Goal: Task Accomplishment & Management: Use online tool/utility

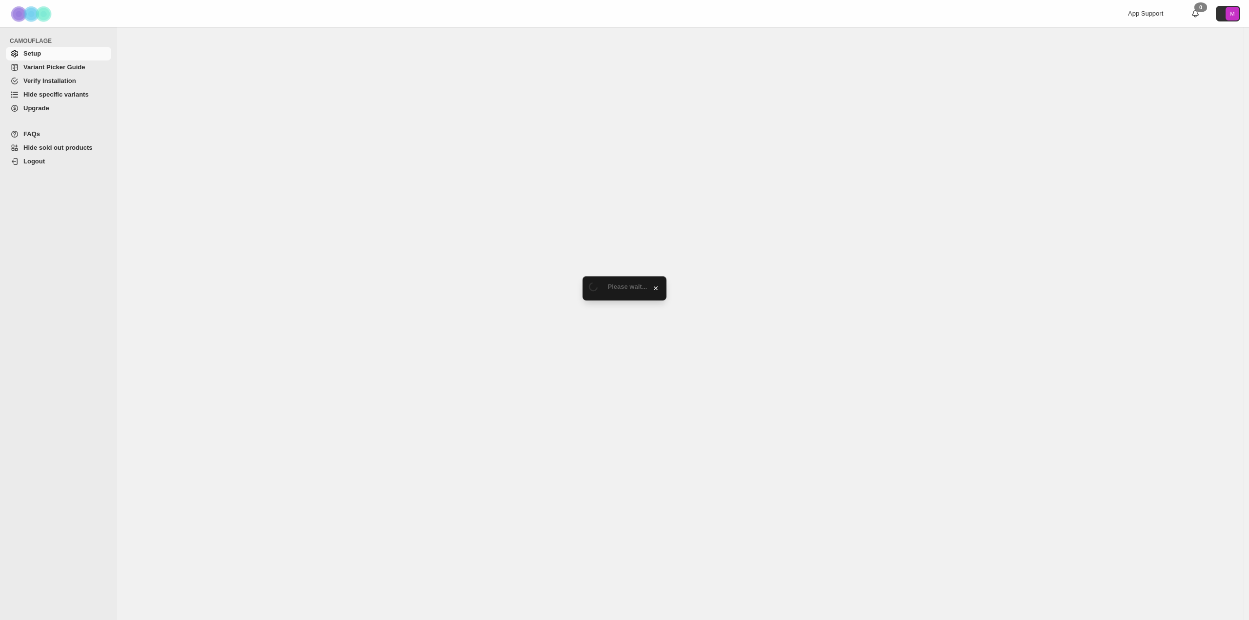
select select "*******"
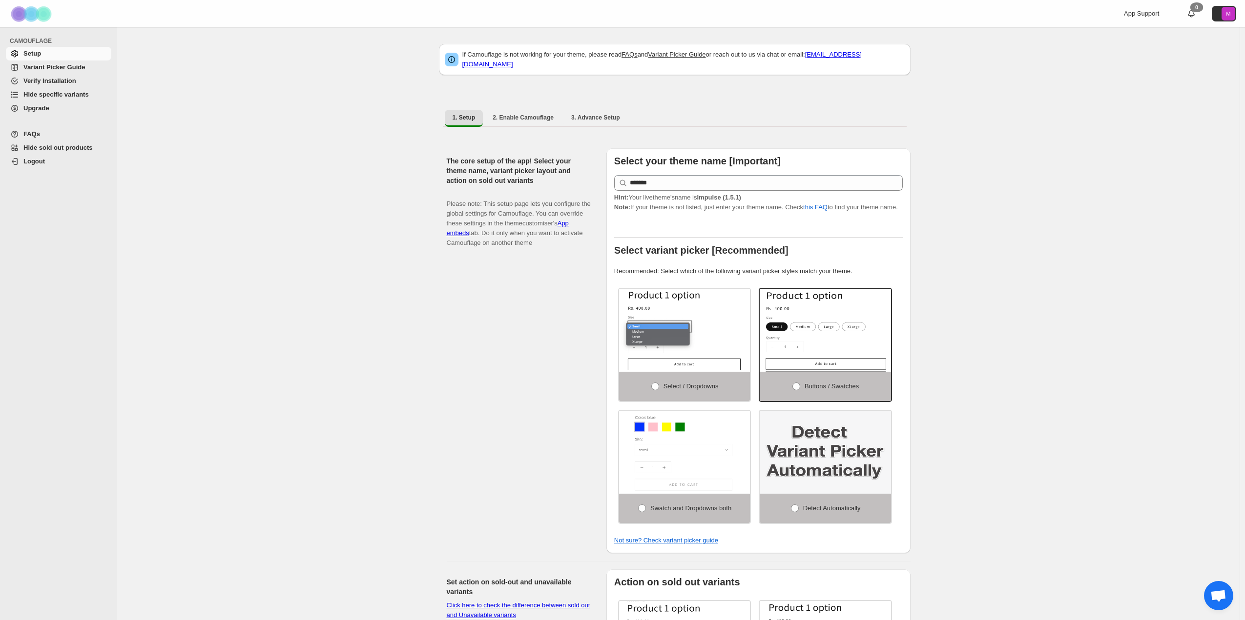
click at [61, 61] on link "Variant Picker Guide" at bounding box center [58, 68] width 105 height 14
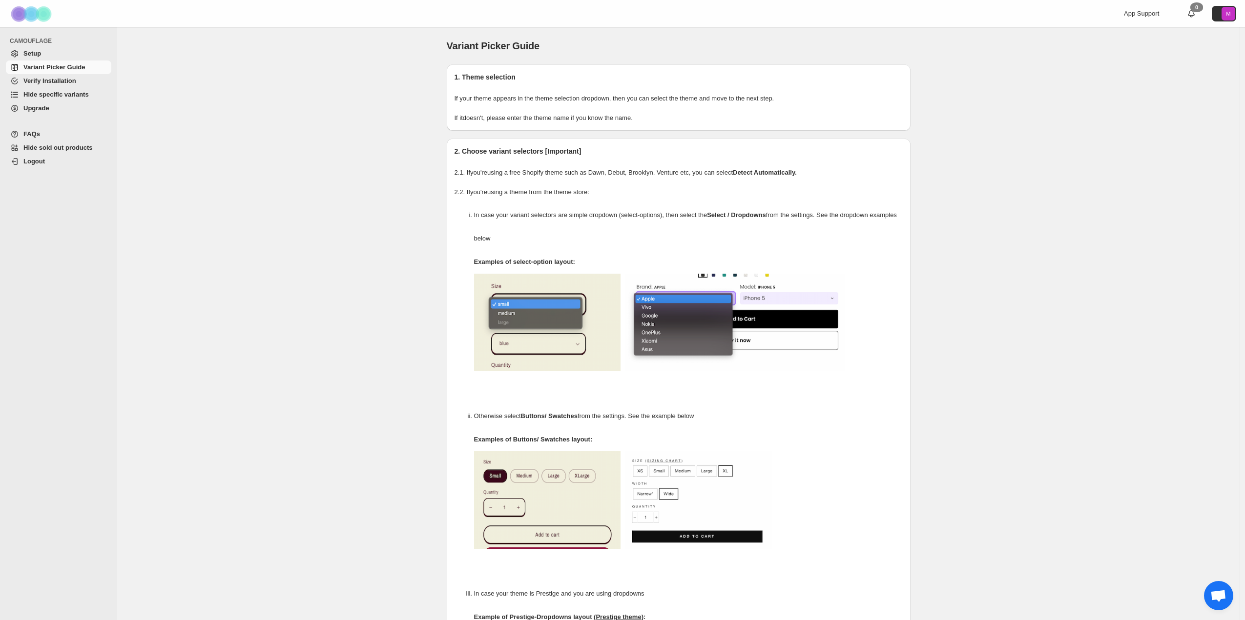
click at [53, 95] on span "Hide specific variants" at bounding box center [55, 94] width 65 height 7
click at [44, 94] on span "Hide specific variants" at bounding box center [55, 94] width 65 height 7
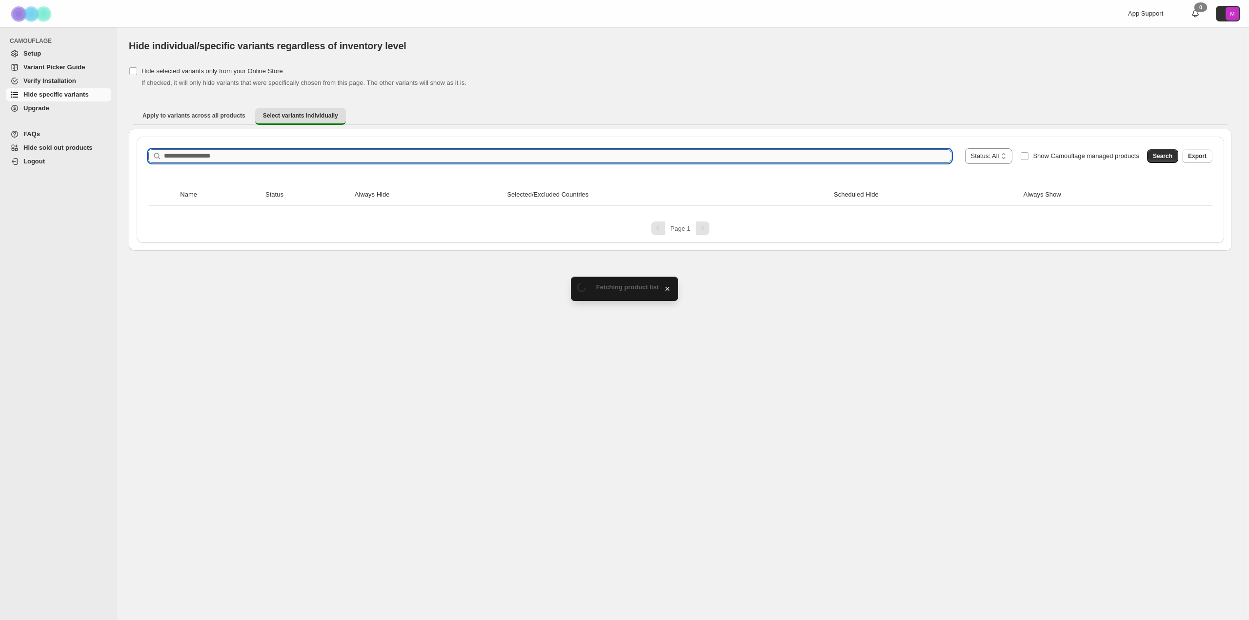
click at [184, 158] on input "Search product name" at bounding box center [558, 156] width 788 height 14
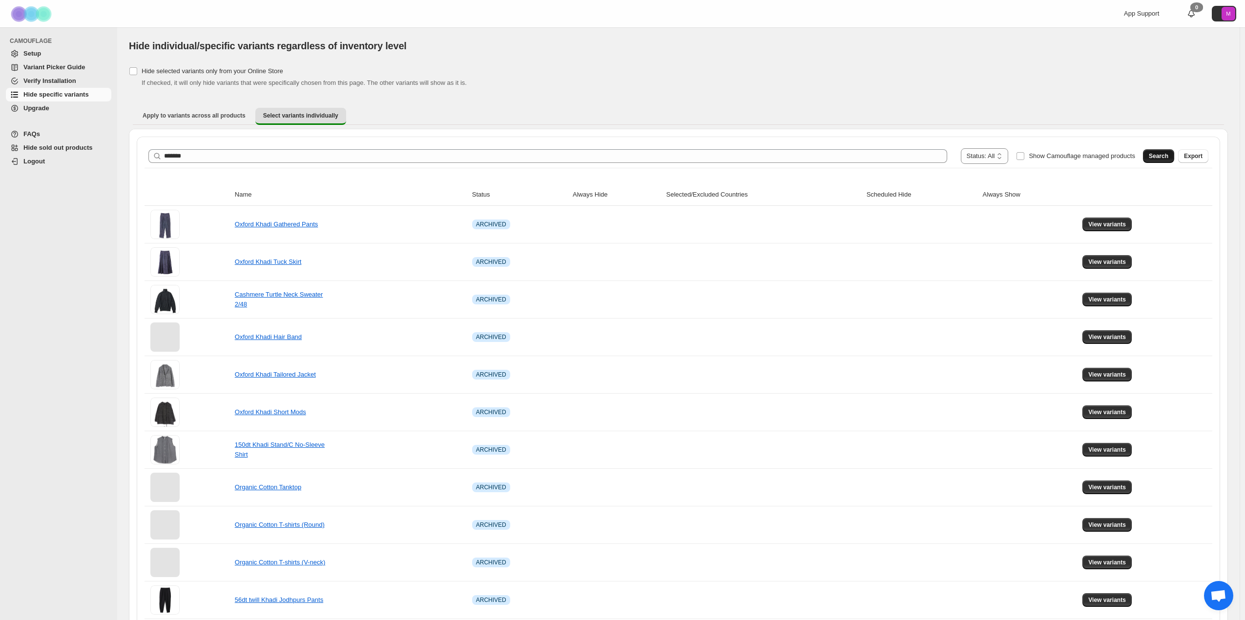
click at [1157, 156] on span "Search" at bounding box center [1158, 156] width 20 height 8
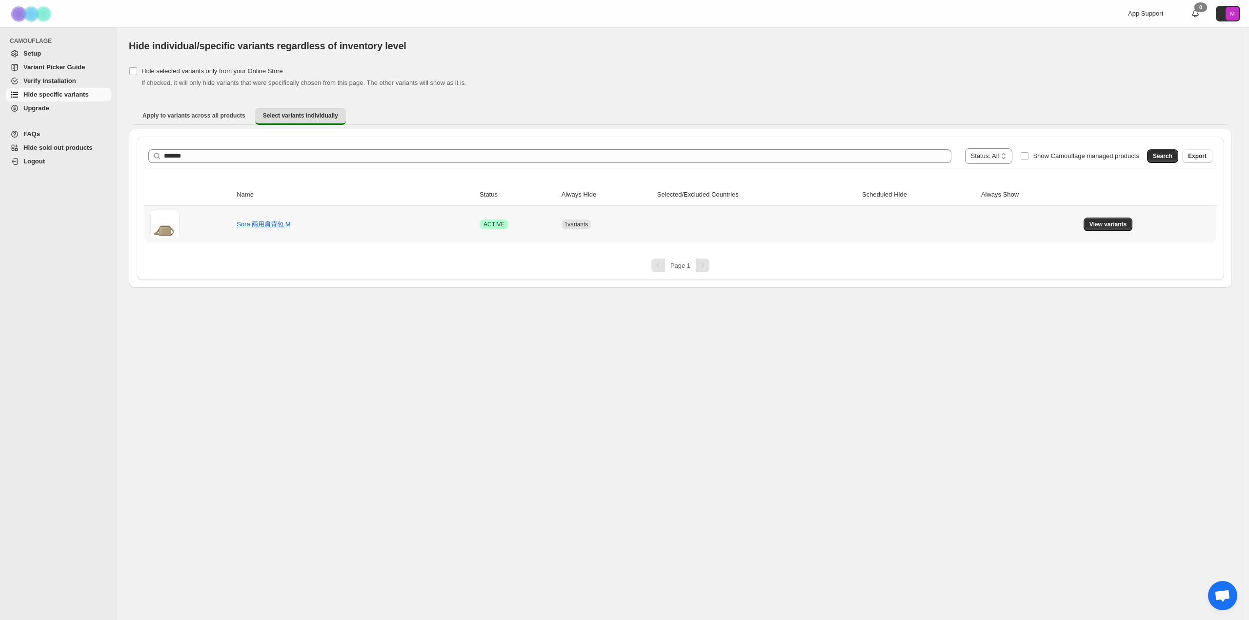
drag, startPoint x: 1140, startPoint y: 223, endPoint x: 1134, endPoint y: 223, distance: 5.9
click at [1139, 223] on td "View variants" at bounding box center [1149, 224] width 136 height 37
click at [1134, 223] on td "View variants" at bounding box center [1149, 224] width 136 height 37
click at [1124, 224] on span "View variants" at bounding box center [1109, 225] width 38 height 8
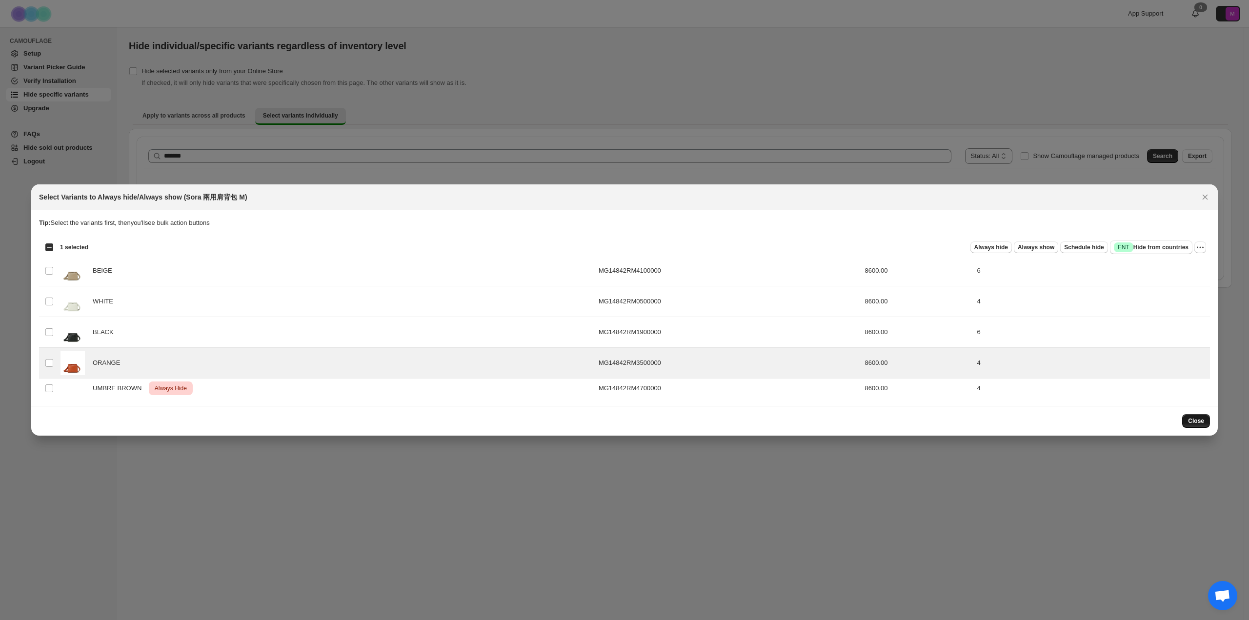
click at [1197, 421] on span "Close" at bounding box center [1196, 421] width 16 height 8
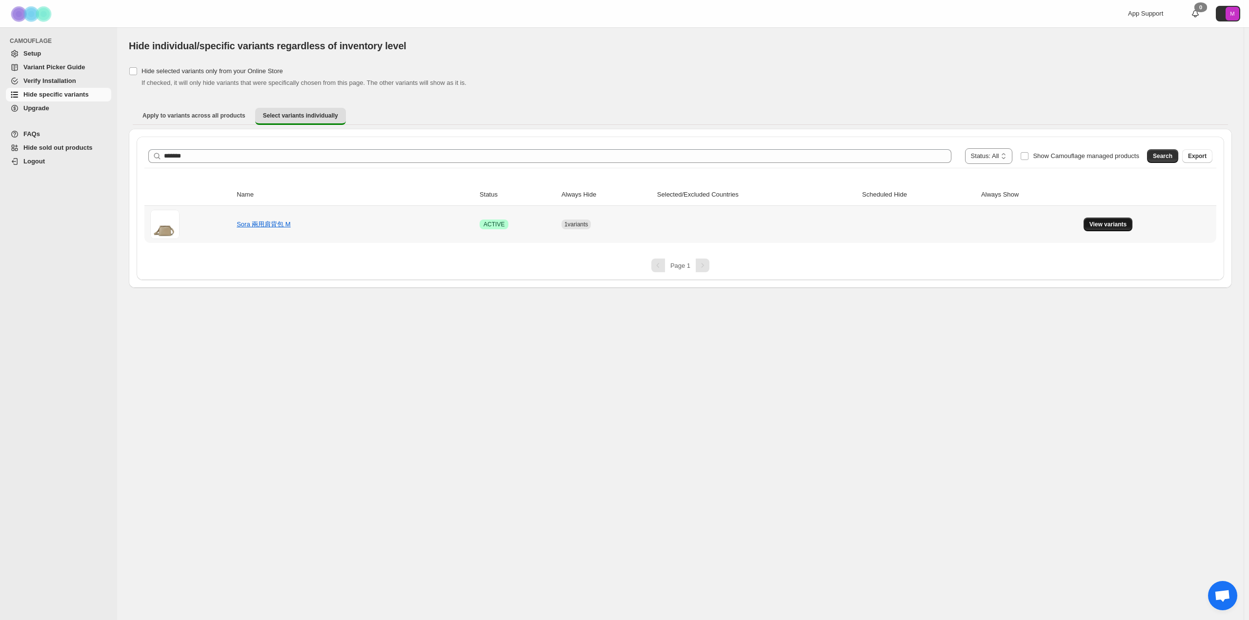
click at [1120, 223] on span "View variants" at bounding box center [1109, 225] width 38 height 8
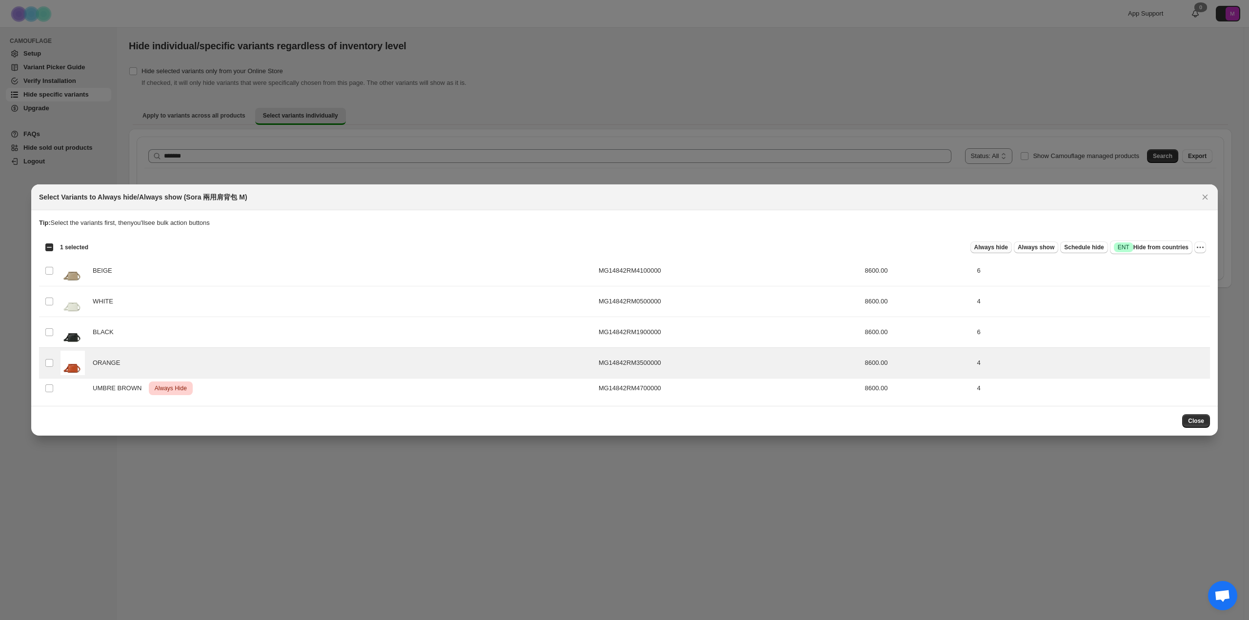
click at [992, 249] on span "Always hide" at bounding box center [992, 248] width 34 height 8
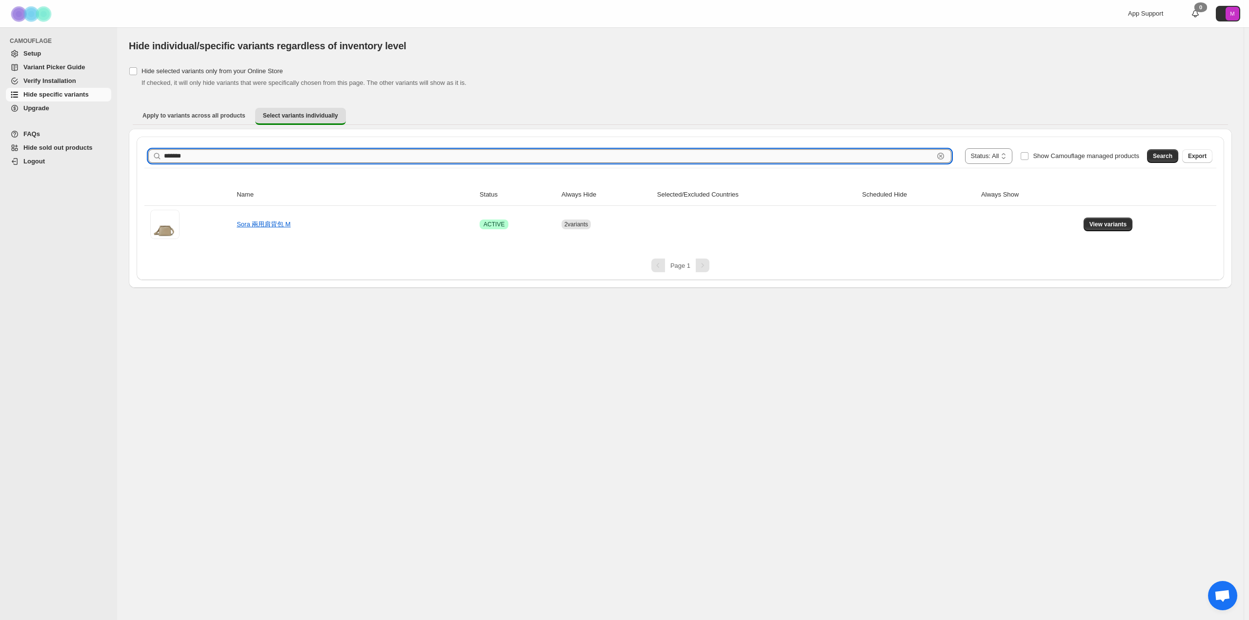
click at [187, 158] on input "*******" at bounding box center [549, 156] width 770 height 14
type input "*******"
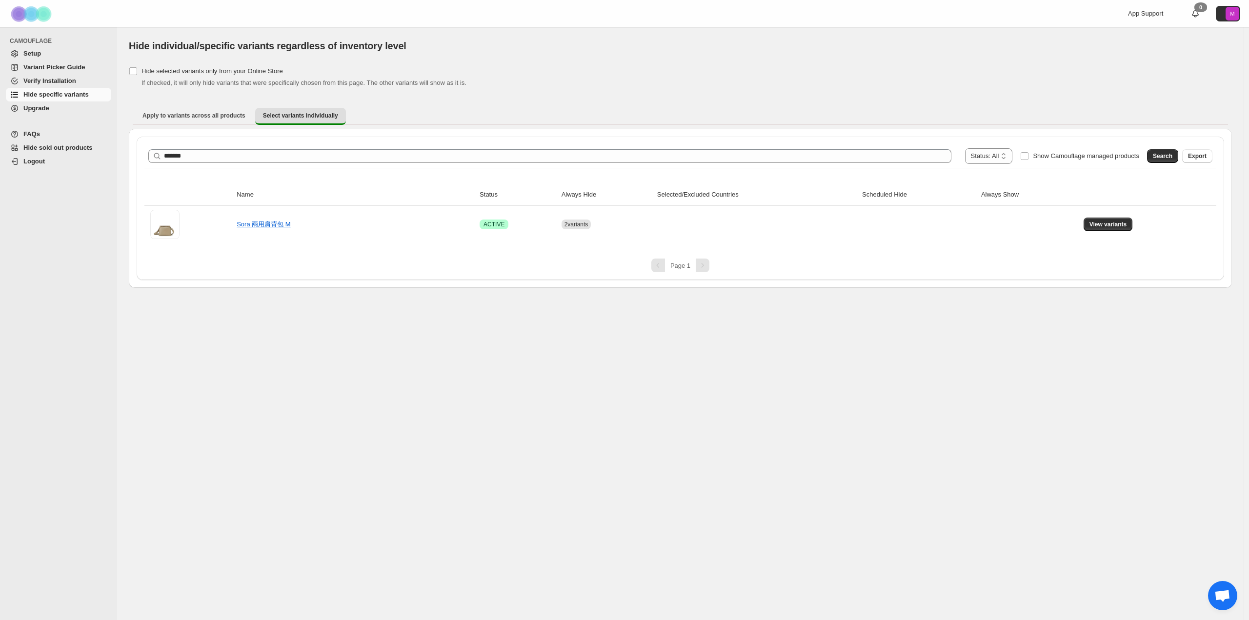
click at [454, 95] on div "**********" at bounding box center [680, 176] width 1103 height 224
click at [1172, 156] on span "Search" at bounding box center [1163, 156] width 20 height 8
click at [1122, 221] on button "View variants" at bounding box center [1108, 225] width 49 height 14
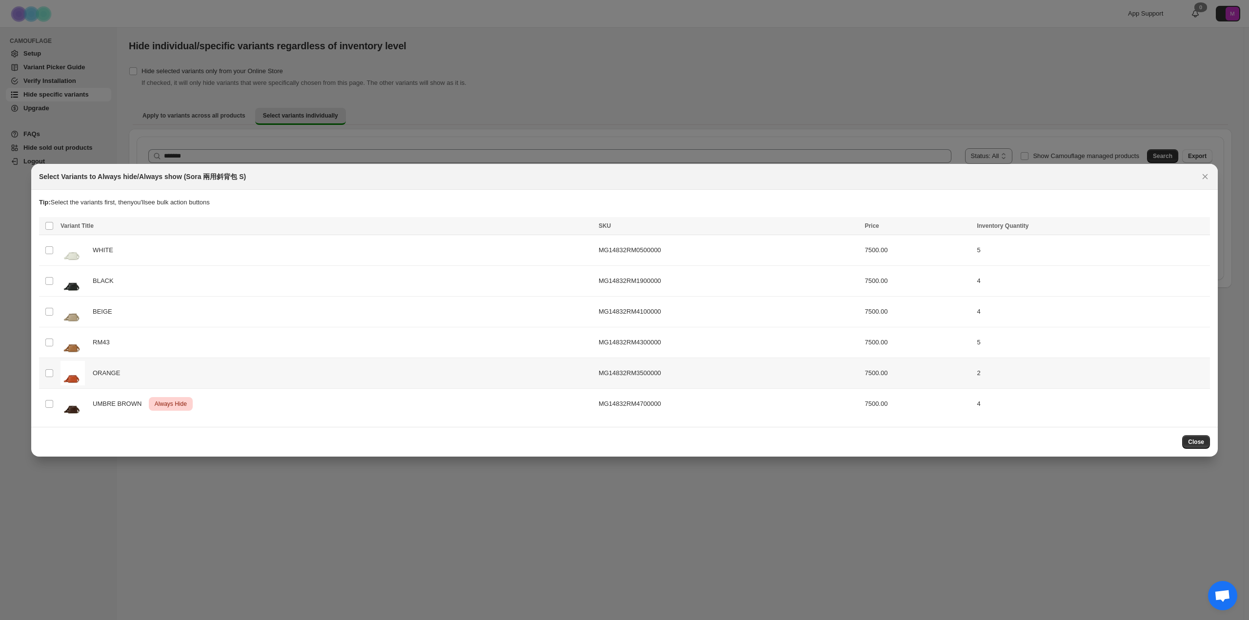
click at [44, 370] on td "Select product variant" at bounding box center [48, 373] width 19 height 31
click at [1008, 230] on span "Always hide" at bounding box center [992, 227] width 34 height 8
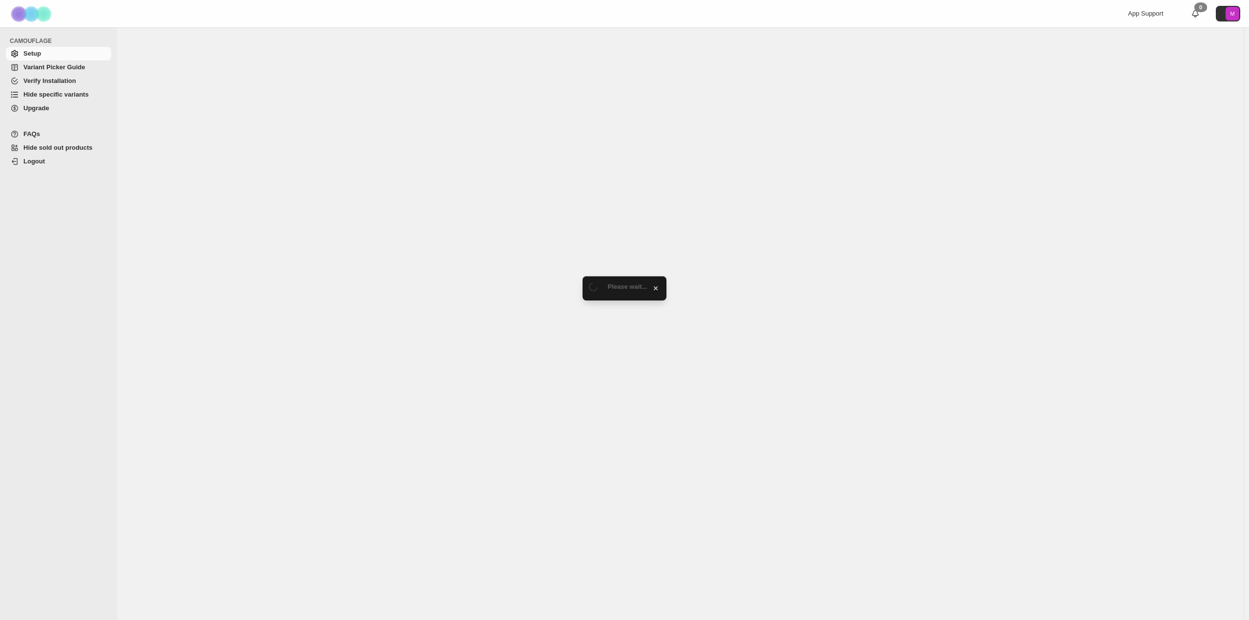
select select "*******"
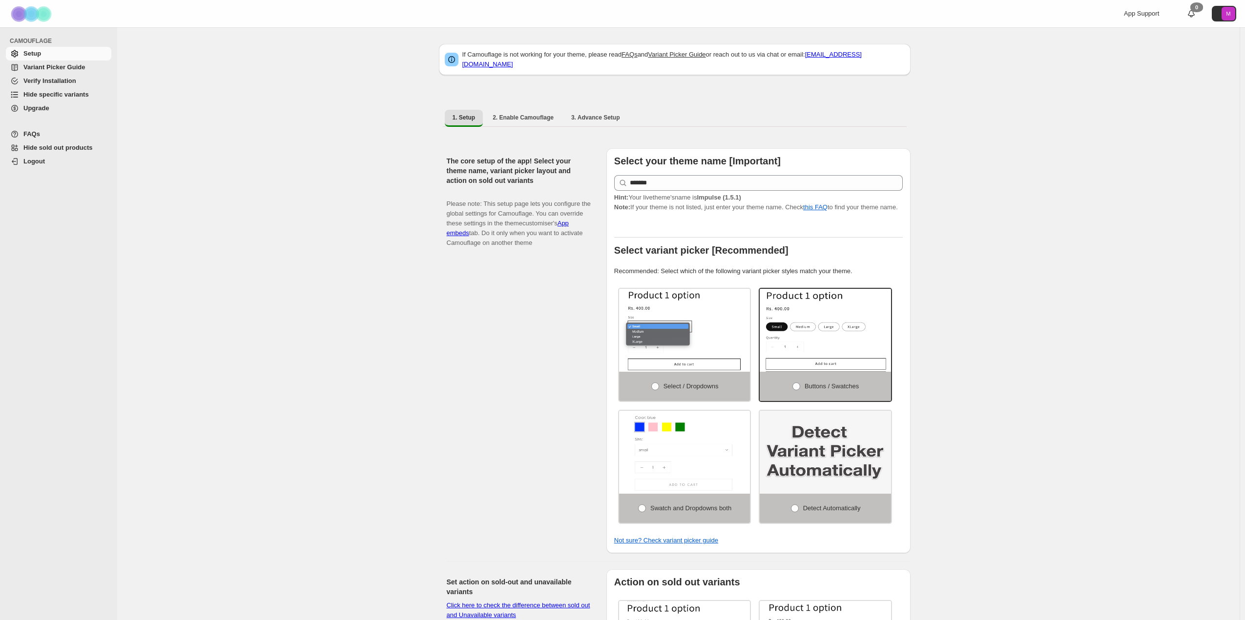
click at [45, 92] on span "Hide specific variants" at bounding box center [55, 94] width 65 height 7
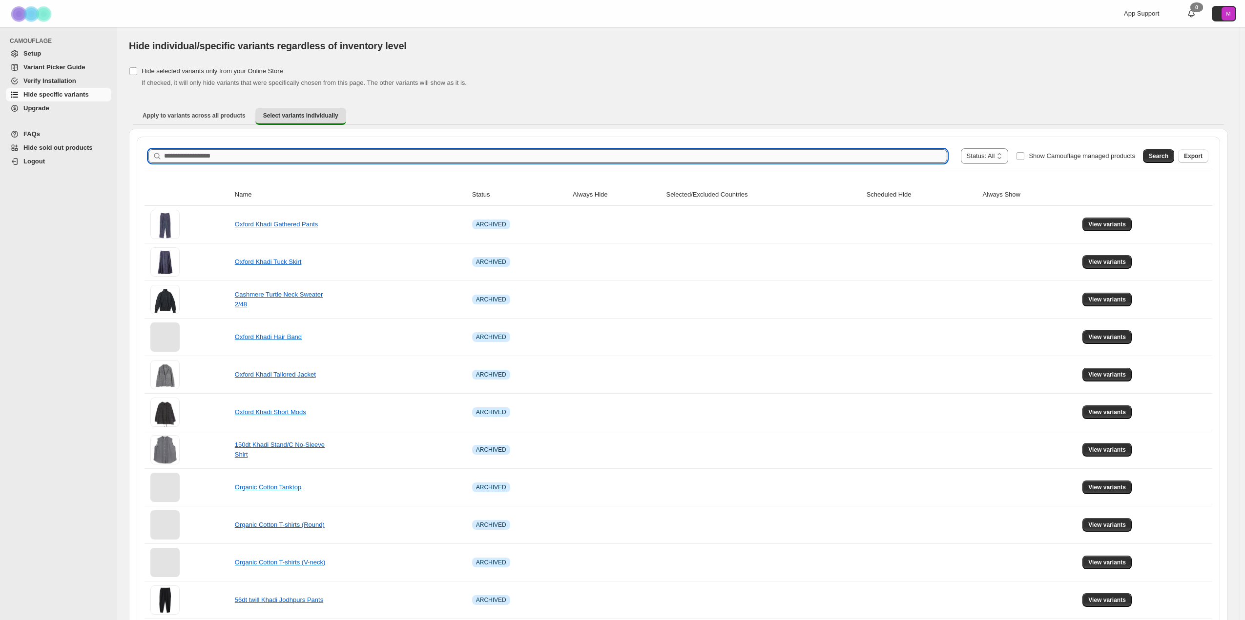
click at [219, 156] on input "Search product name" at bounding box center [555, 156] width 783 height 14
type input "*******"
drag, startPoint x: 1178, startPoint y: 158, endPoint x: 1169, endPoint y: 158, distance: 8.8
click at [1174, 158] on button "Search" at bounding box center [1158, 156] width 31 height 14
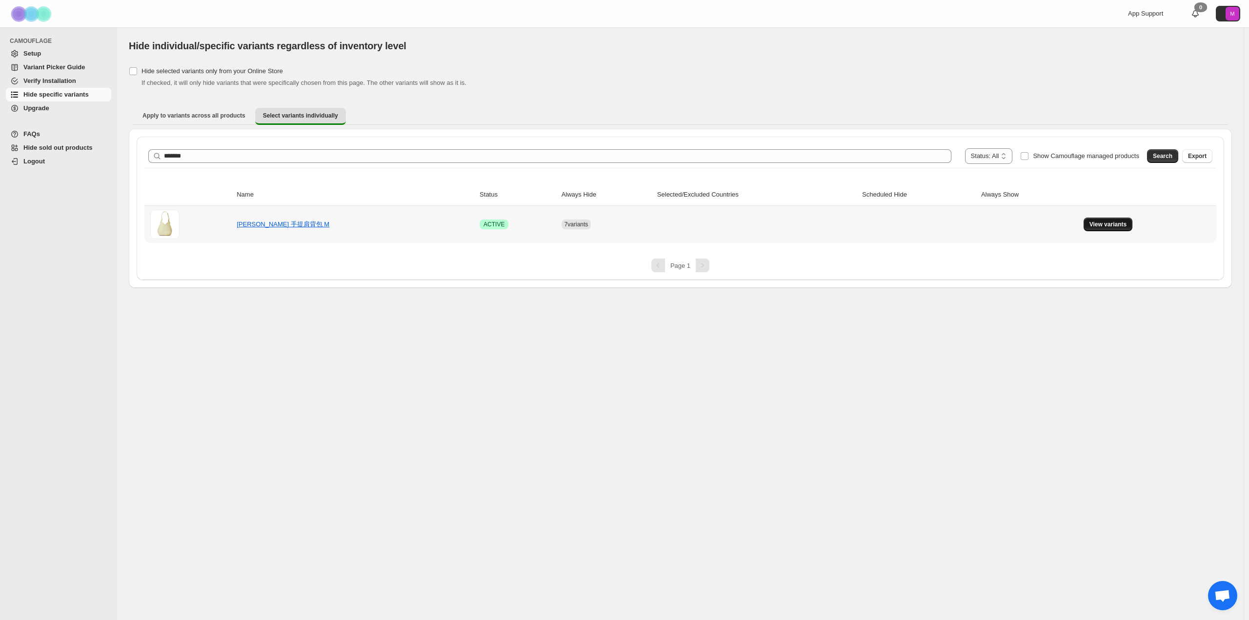
click at [1125, 228] on button "View variants" at bounding box center [1108, 225] width 49 height 14
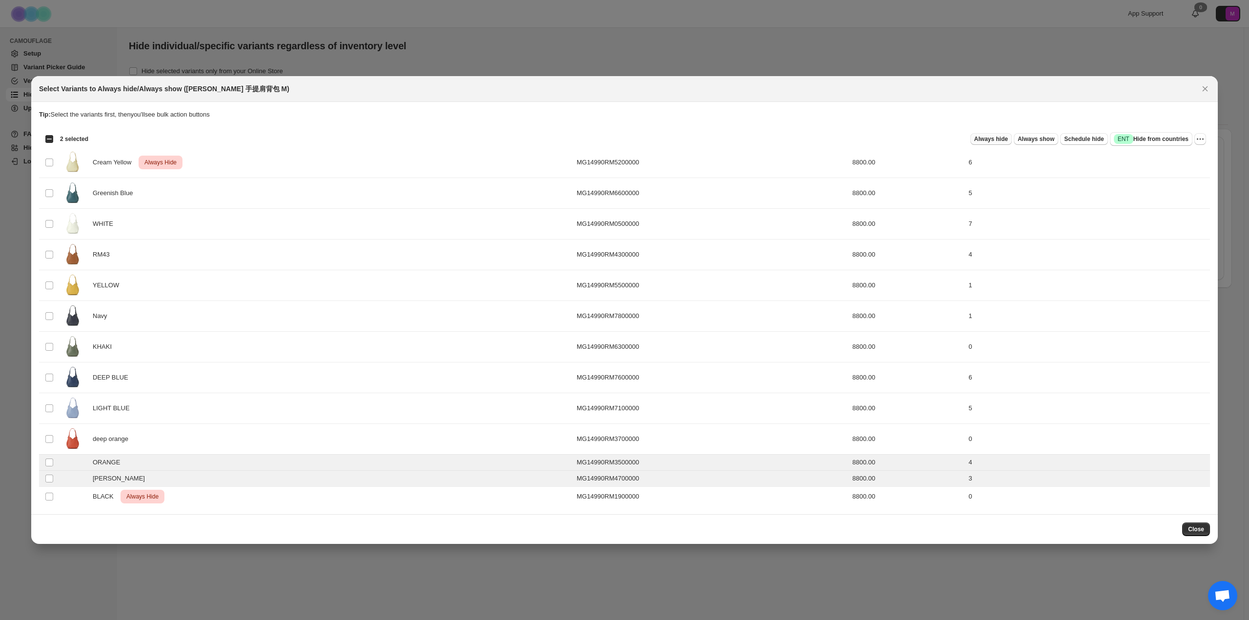
click at [998, 137] on span "Always hide" at bounding box center [992, 139] width 34 height 8
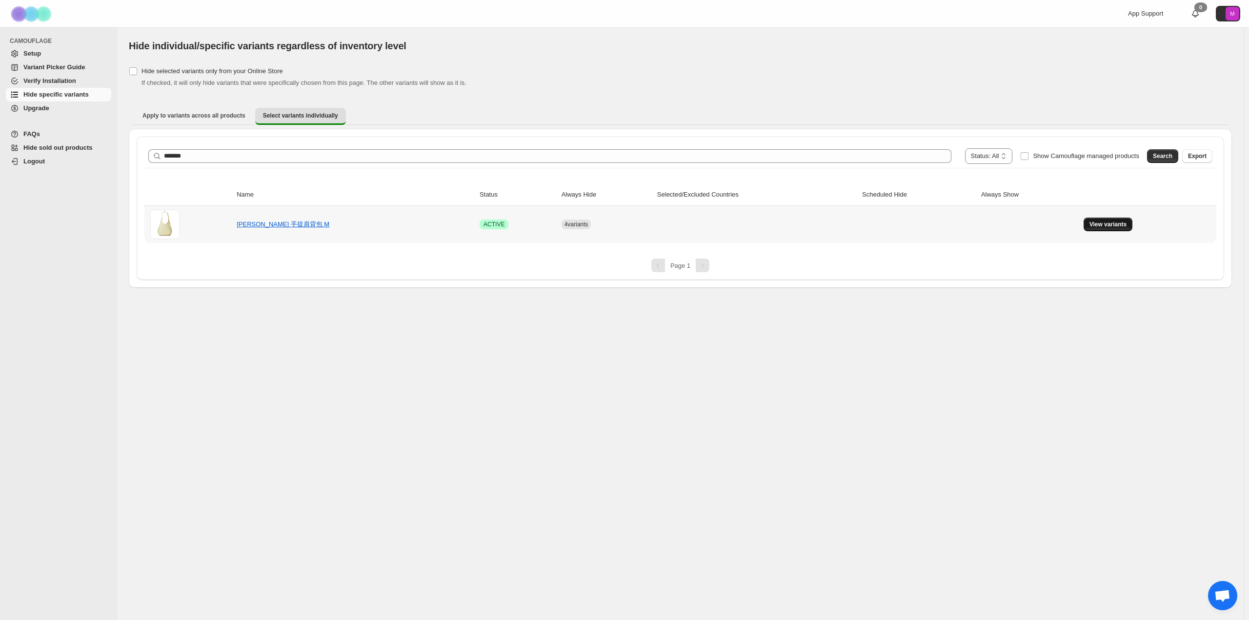
click at [1096, 224] on span "View variants" at bounding box center [1109, 225] width 38 height 8
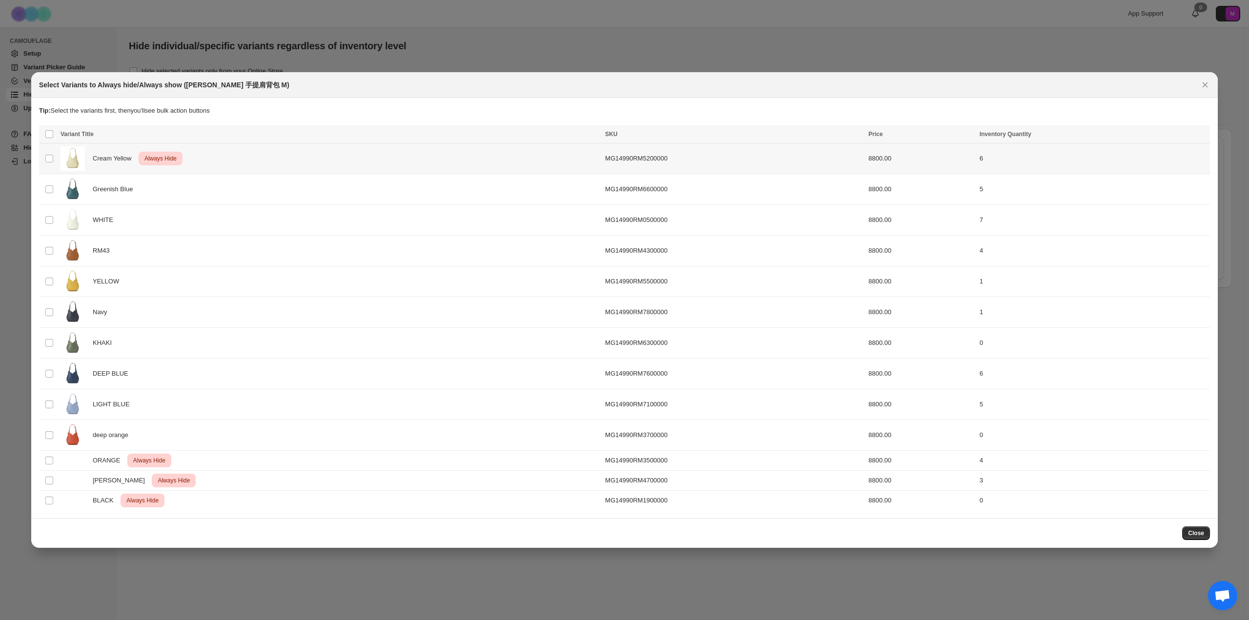
click at [55, 158] on td "Select product variant" at bounding box center [48, 158] width 19 height 31
click at [1194, 137] on div "Always hide Always show Schedule hide Success ENT Hide from countries Always hi…" at bounding box center [651, 135] width 1110 height 14
click at [1196, 136] on icon "More actions" at bounding box center [1201, 135] width 10 height 10
click at [1171, 152] on span "Undo always hide" at bounding box center [1155, 154] width 50 height 7
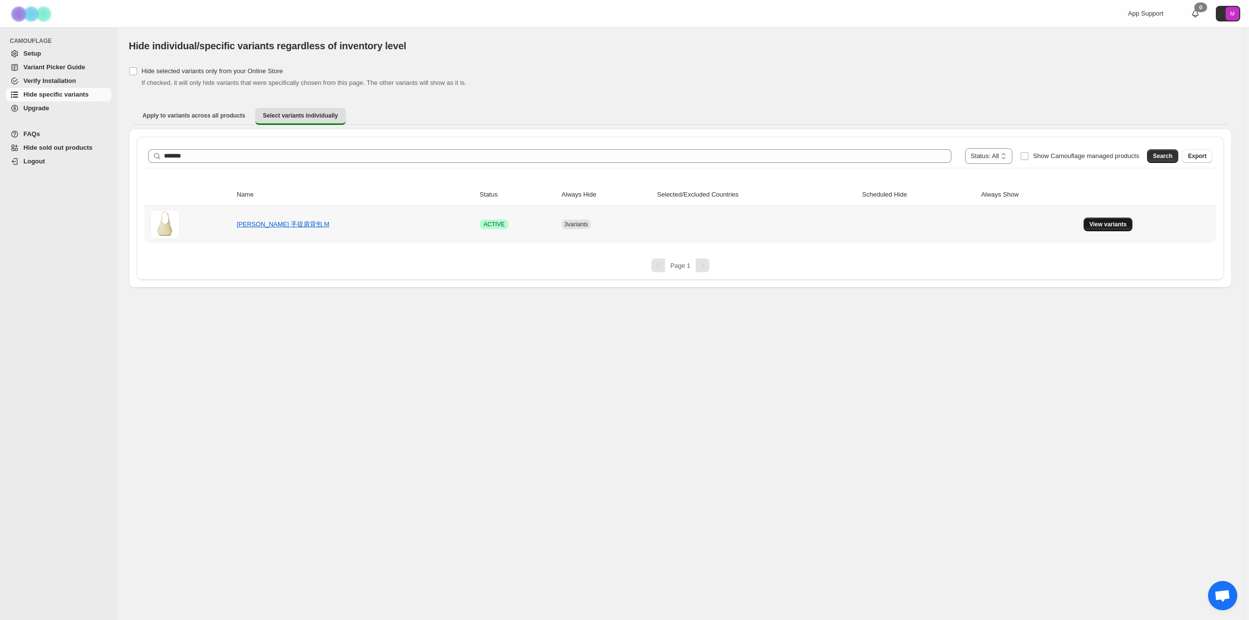
click at [1111, 222] on span "View variants" at bounding box center [1109, 225] width 38 height 8
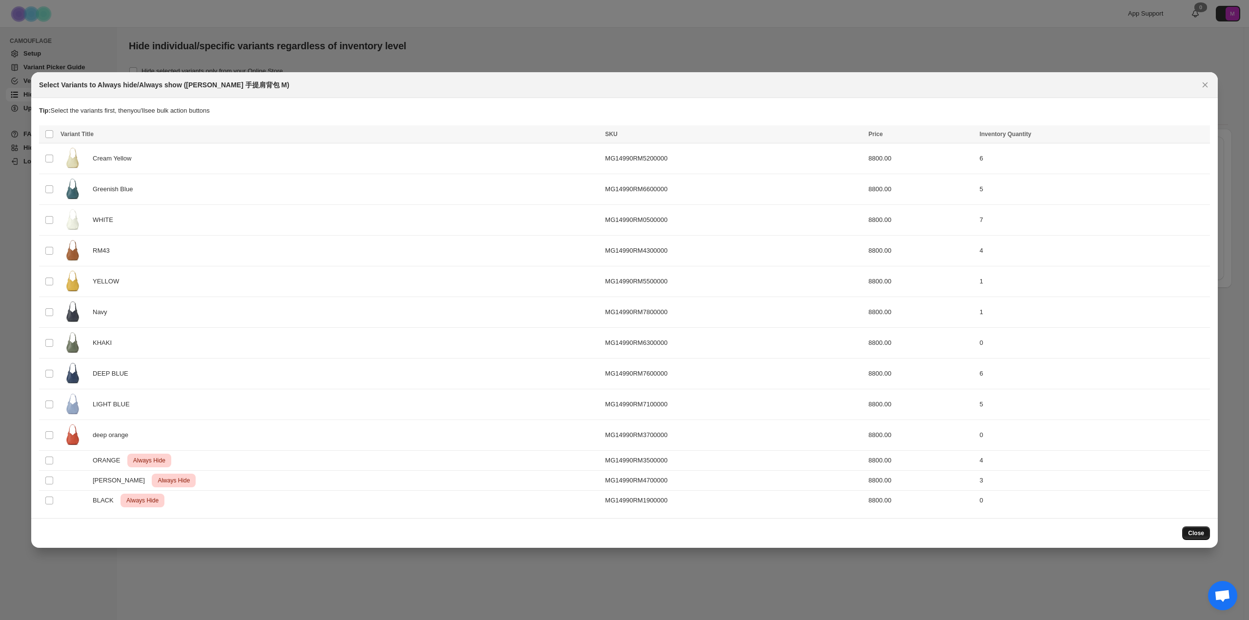
click at [1197, 534] on span "Close" at bounding box center [1196, 534] width 16 height 8
